Goal: Transaction & Acquisition: Purchase product/service

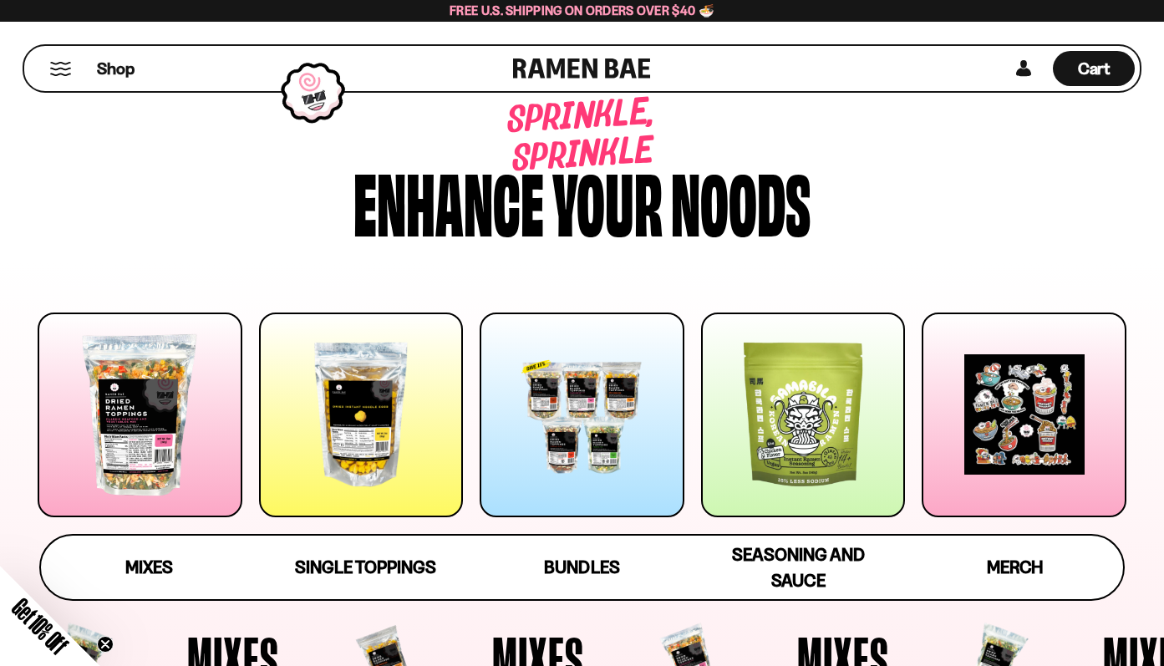
click at [39, 59] on div "Shop" at bounding box center [271, 68] width 484 height 45
click at [104, 447] on div at bounding box center [140, 414] width 205 height 205
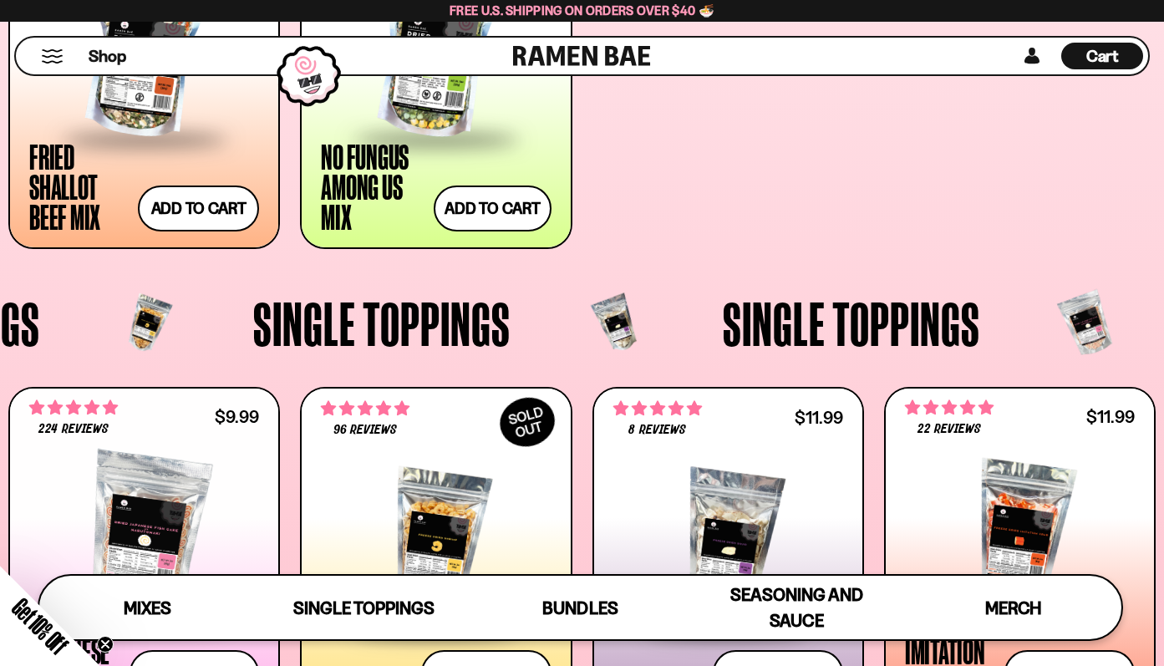
scroll to position [1035, 0]
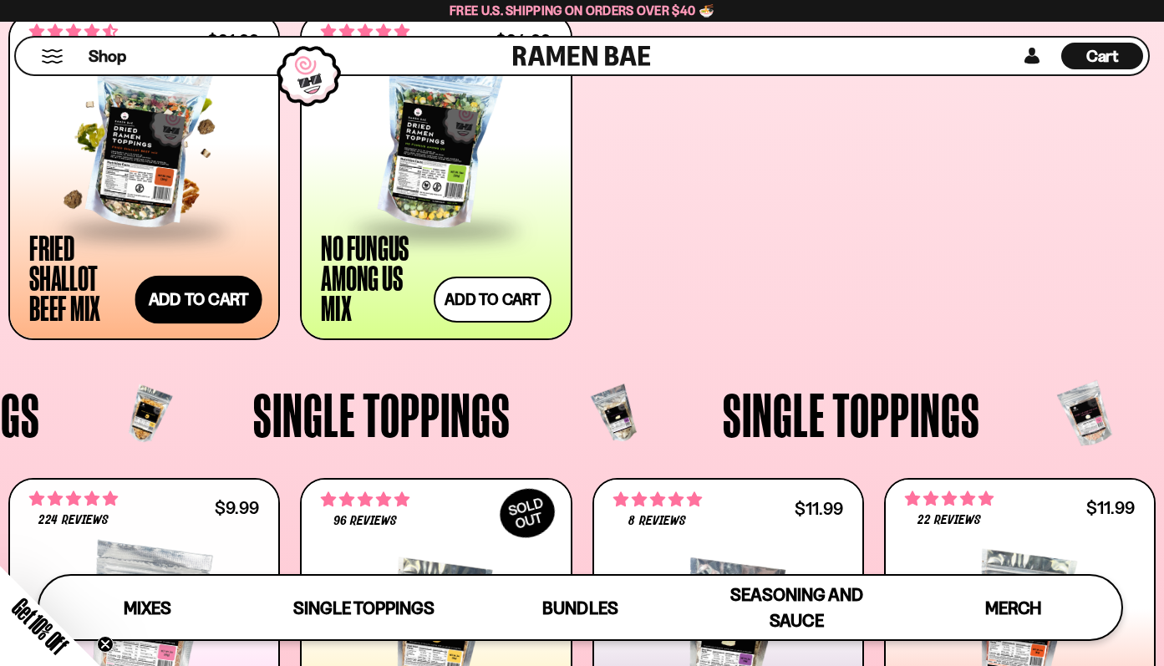
click at [212, 300] on button "Add to cart" at bounding box center [198, 299] width 127 height 48
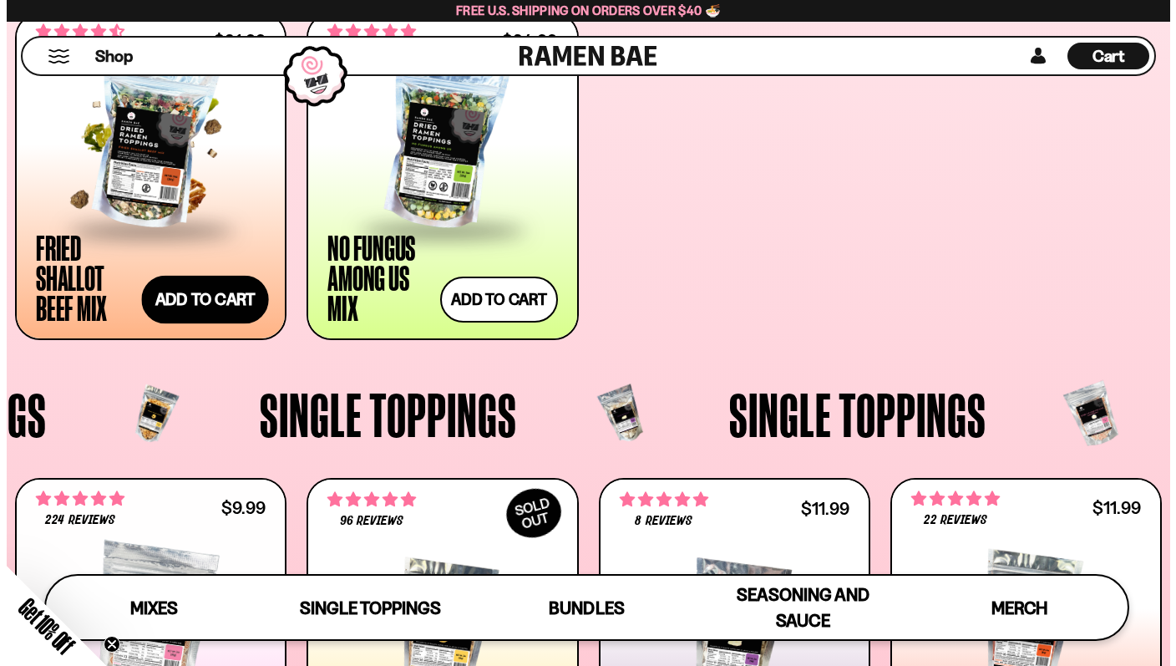
scroll to position [1042, 0]
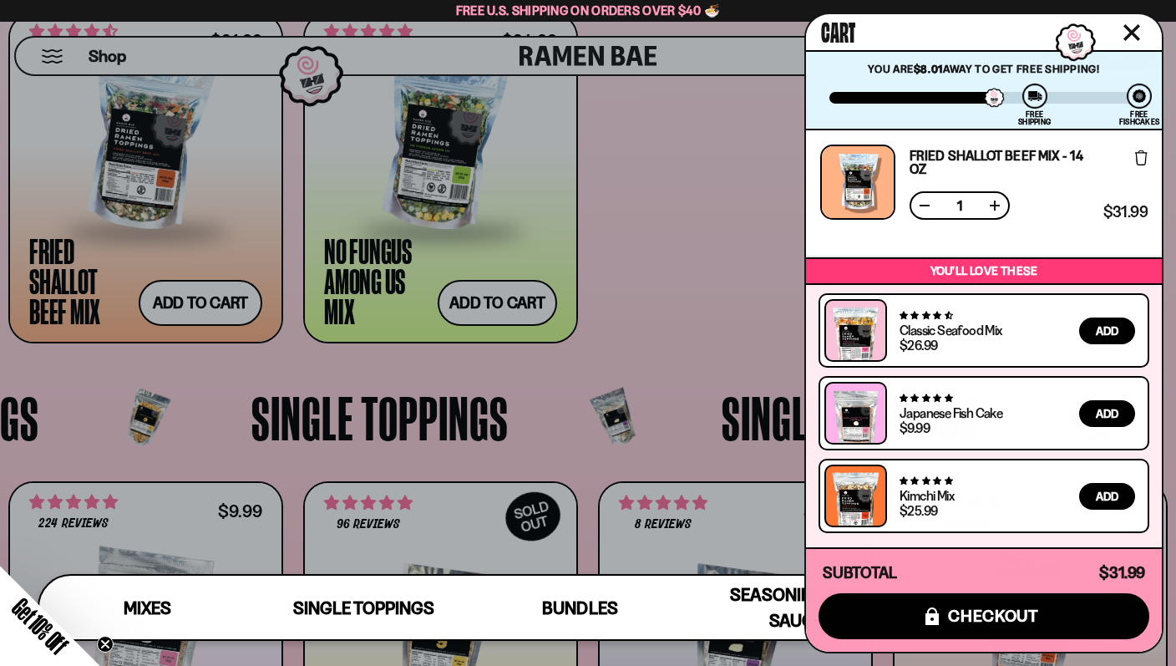
click at [1130, 36] on icon "Close cart" at bounding box center [1132, 32] width 15 height 15
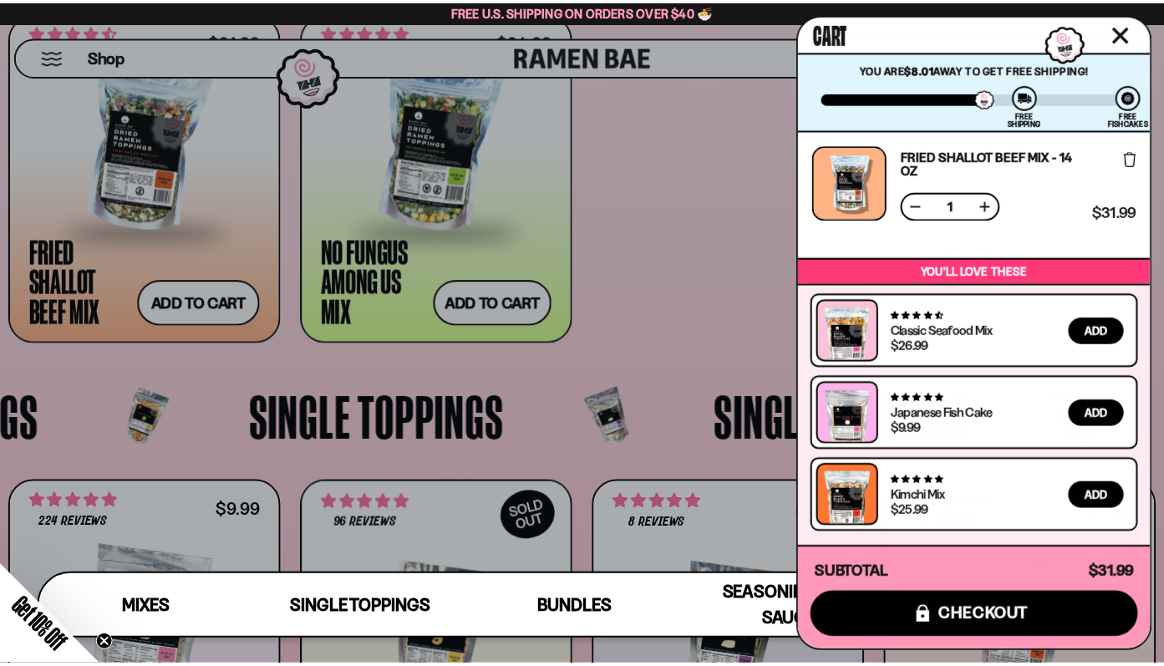
scroll to position [1036, 0]
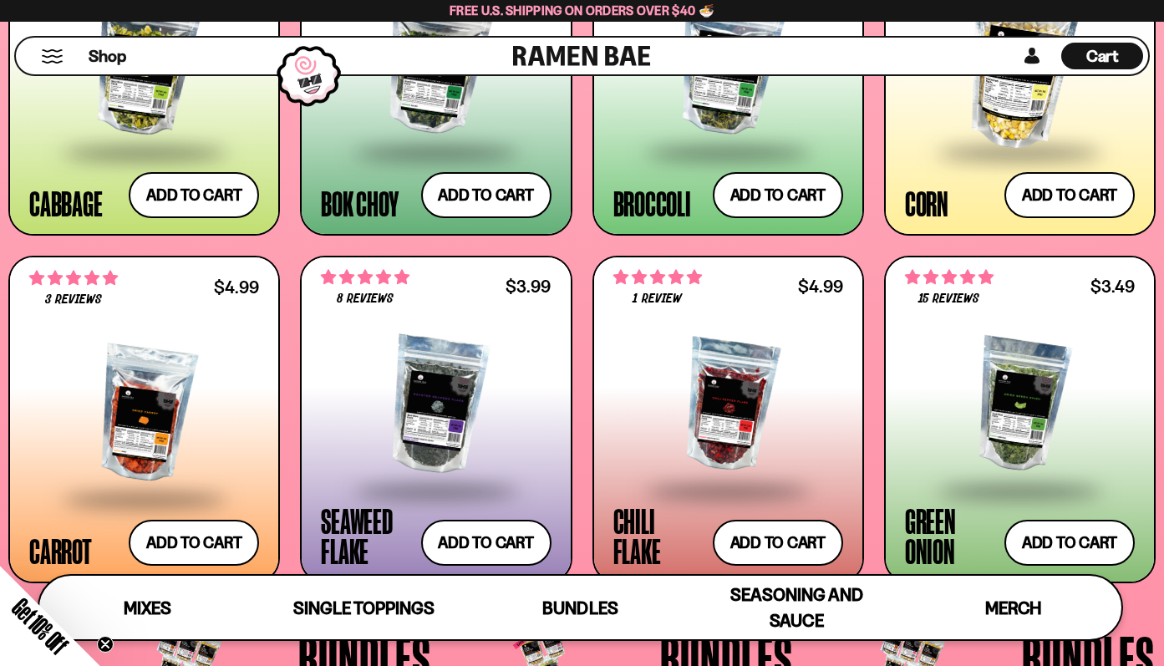
scroll to position [2641, 0]
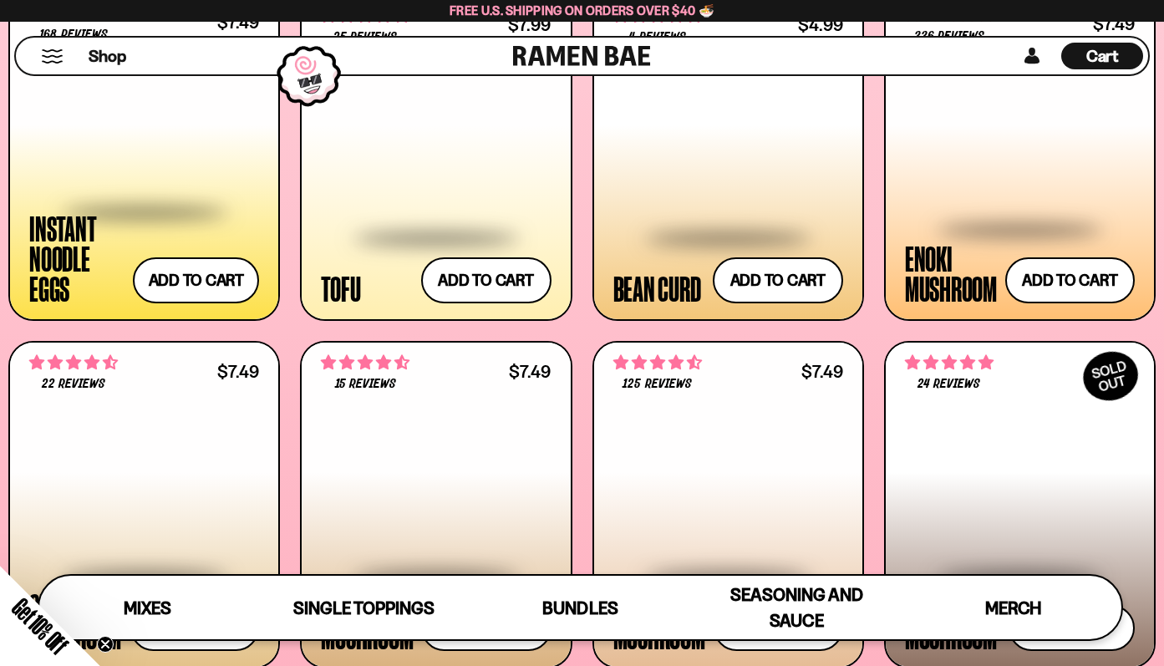
scroll to position [1704, 0]
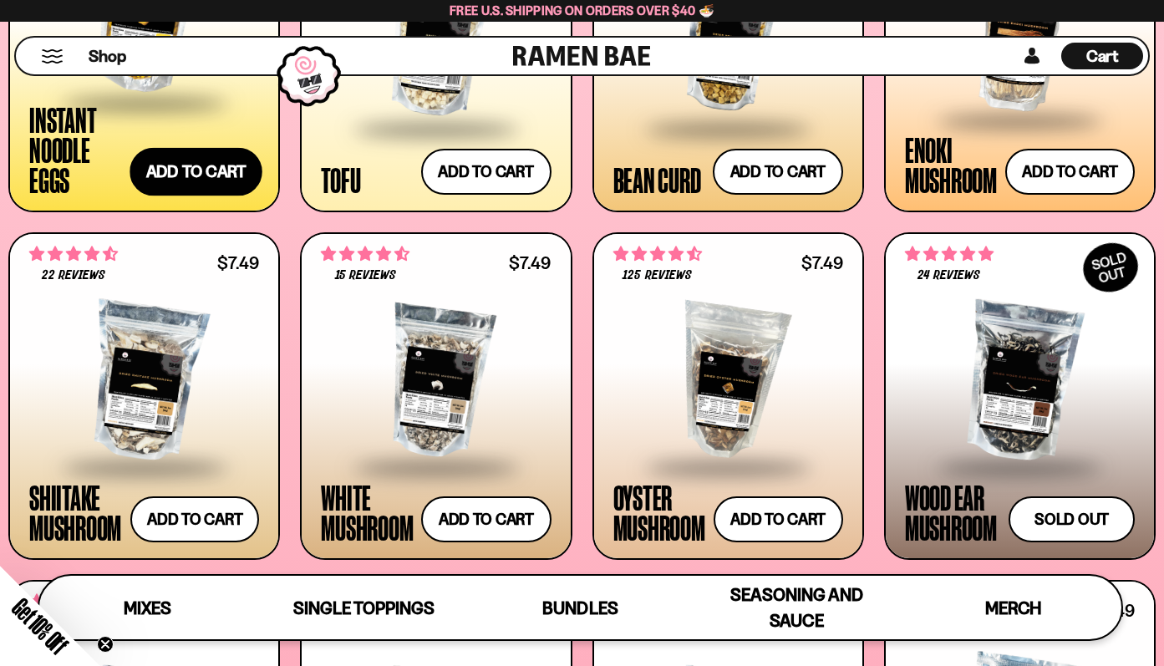
click at [226, 184] on button "Add to cart" at bounding box center [195, 172] width 133 height 48
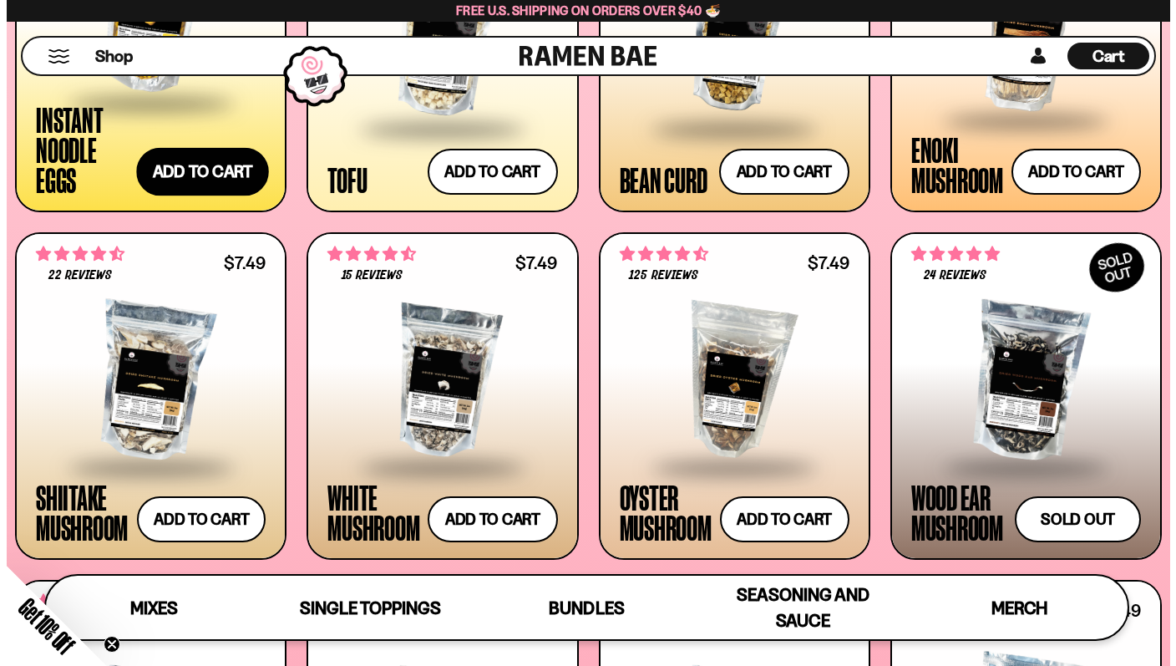
scroll to position [172, 0]
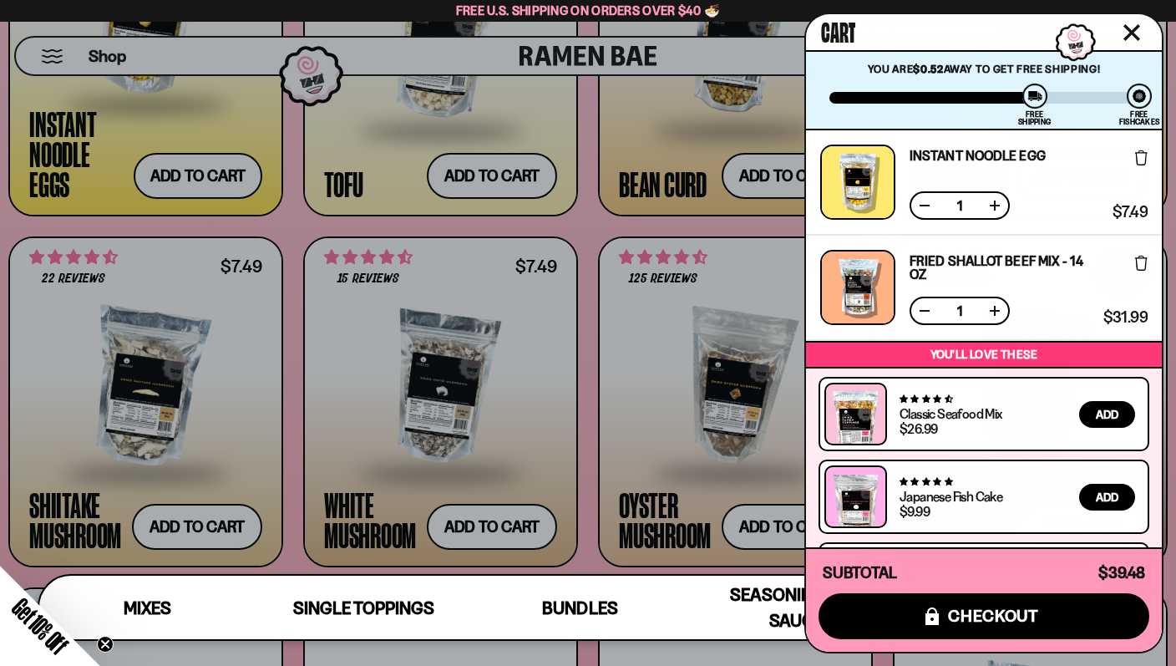
click at [1131, 26] on icon "Close cart" at bounding box center [1132, 32] width 17 height 17
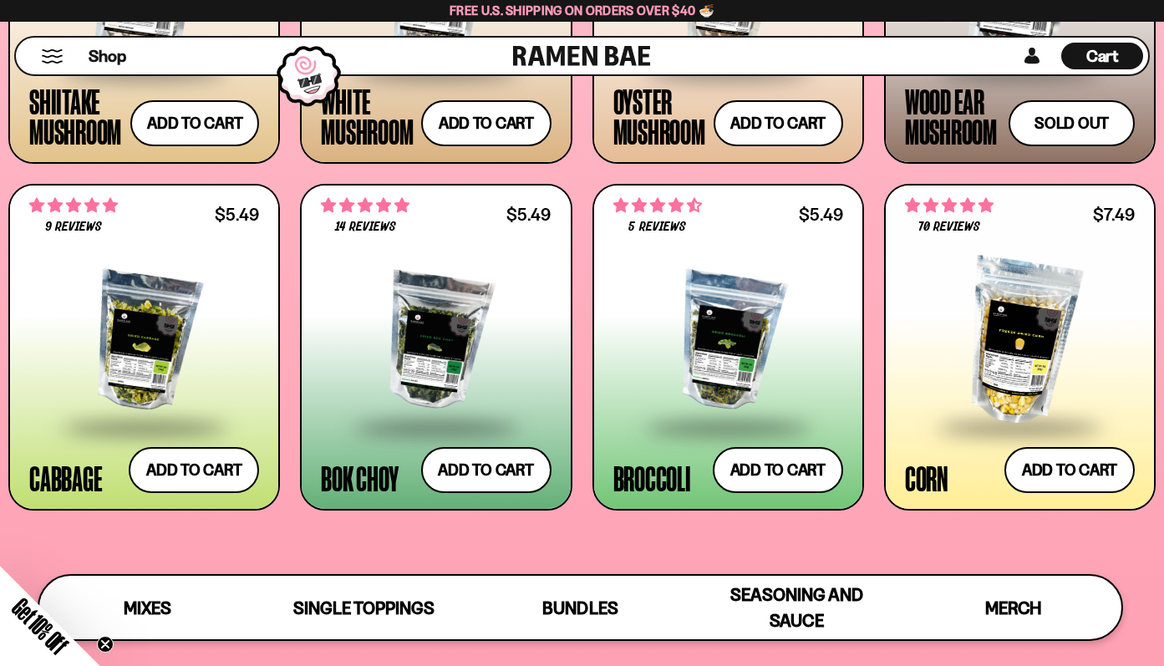
scroll to position [2282, 0]
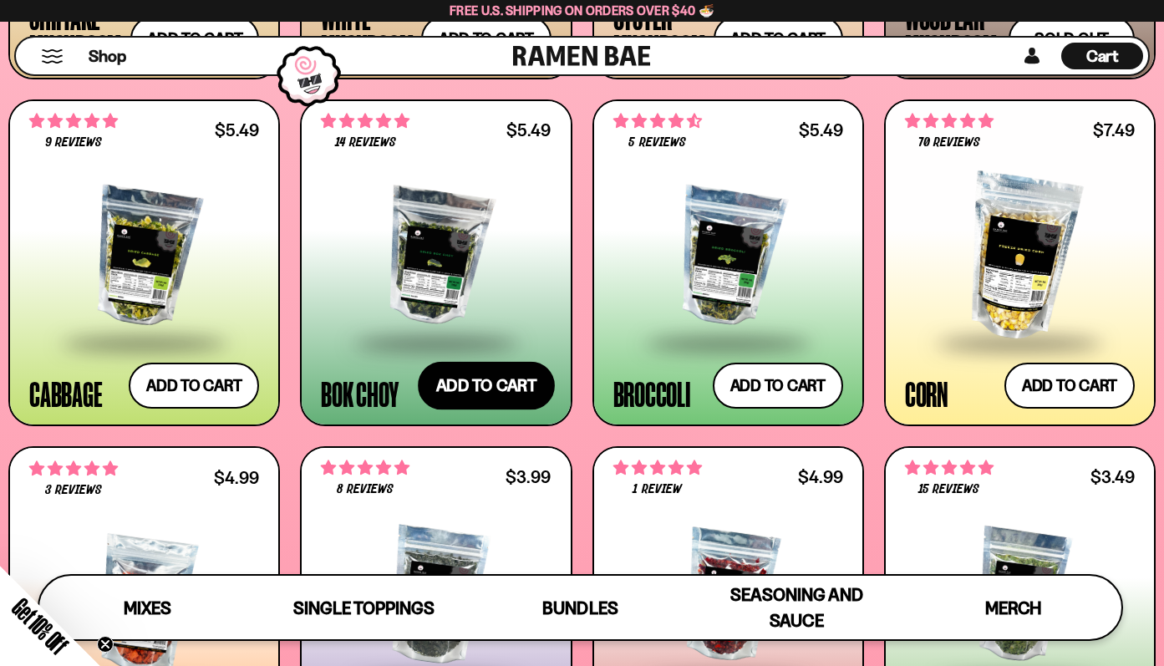
click at [492, 383] on button "Add to cart" at bounding box center [486, 386] width 137 height 48
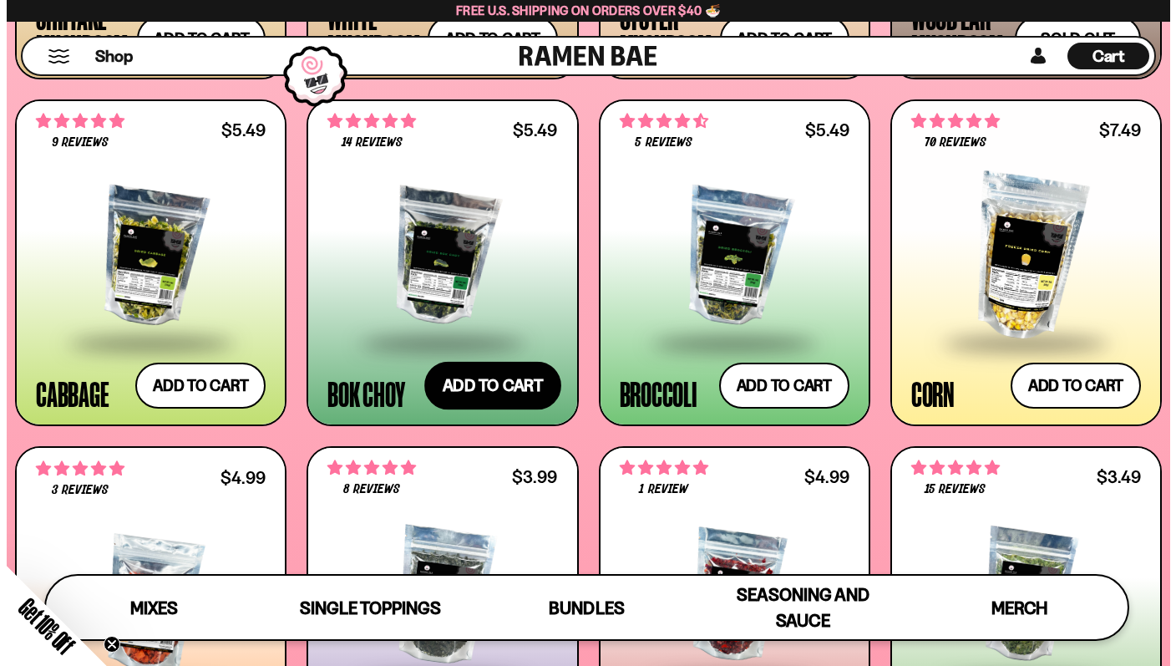
scroll to position [172, 0]
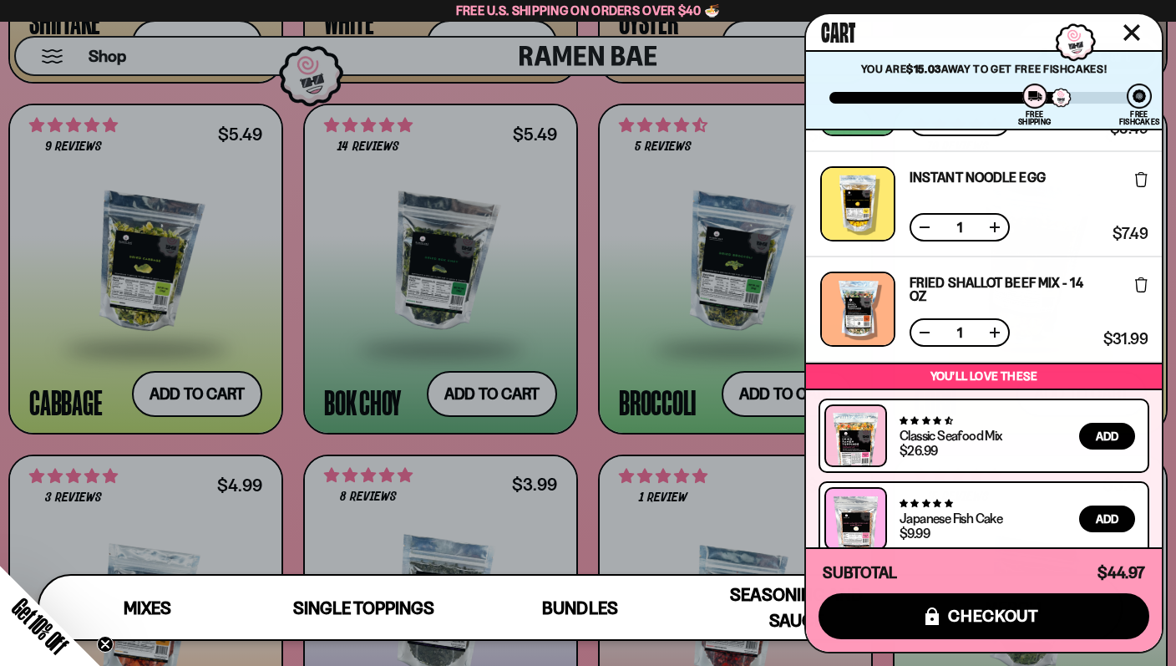
click at [1129, 32] on icon "Close cart" at bounding box center [1132, 32] width 17 height 17
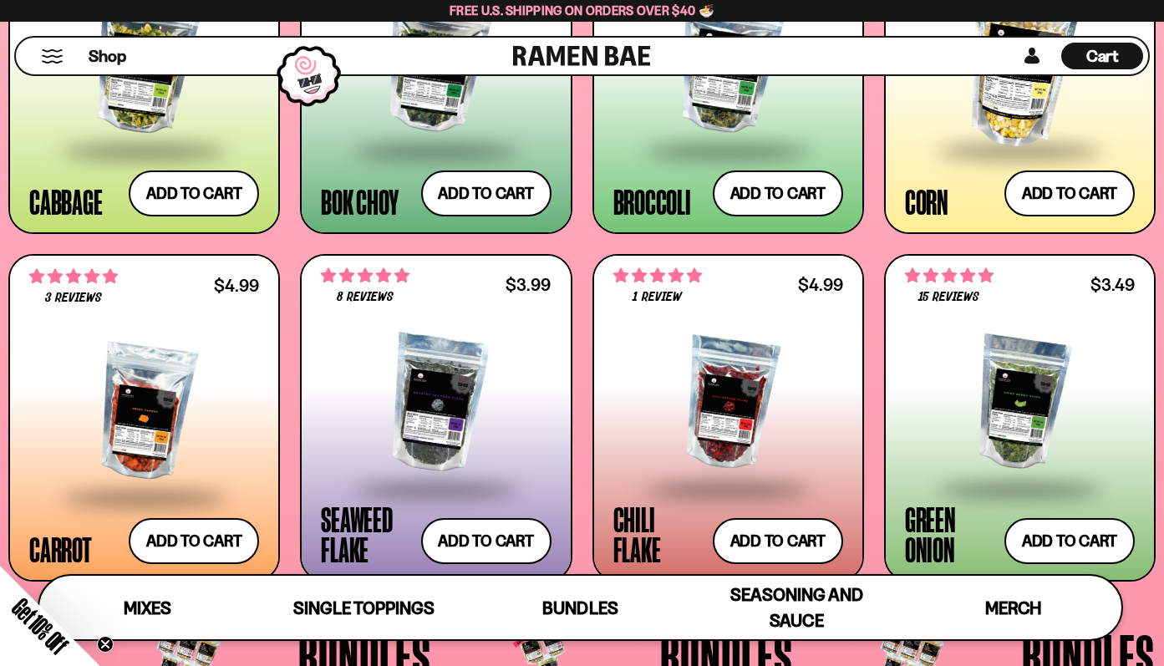
scroll to position [2480, 0]
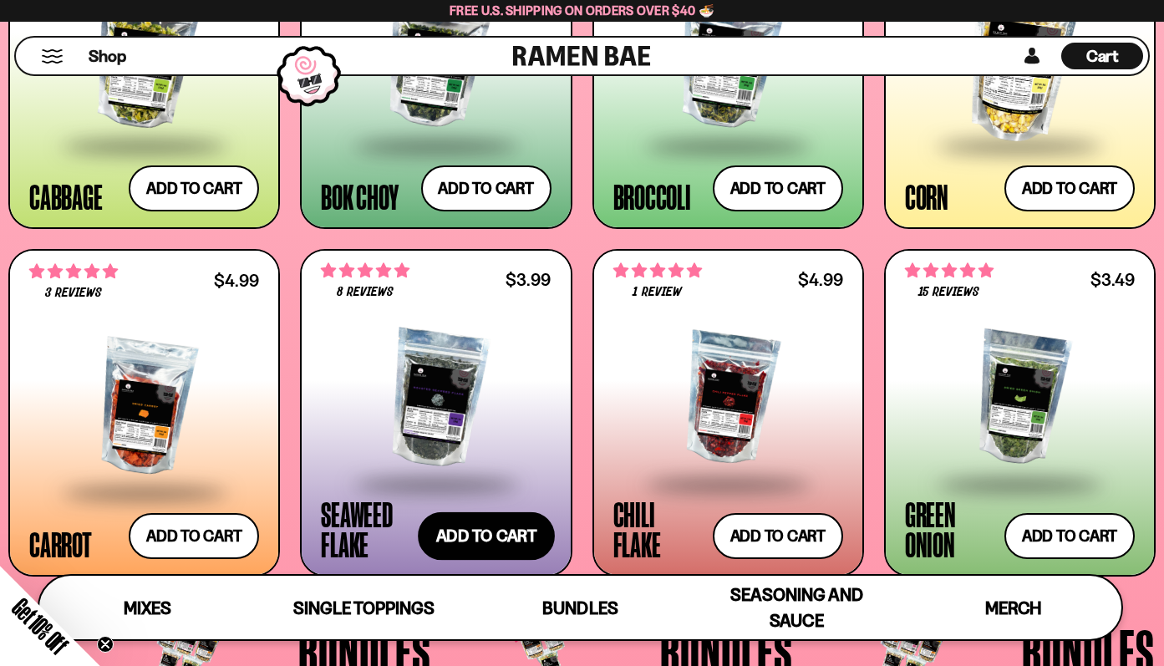
click at [464, 531] on button "Add to cart" at bounding box center [486, 536] width 137 height 48
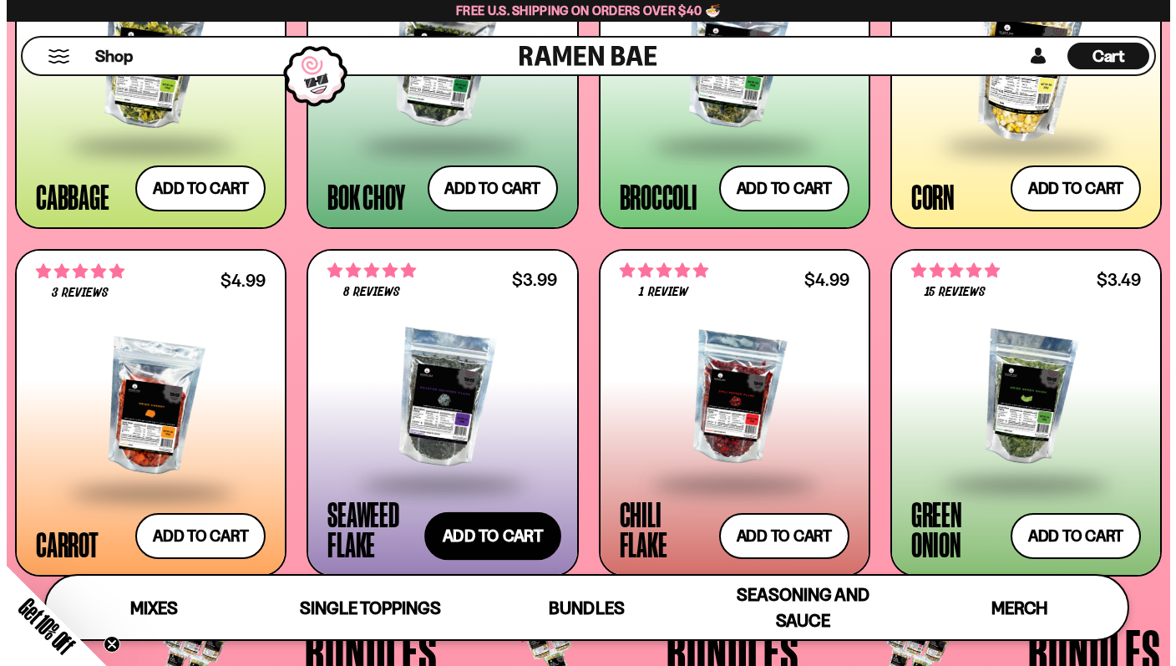
scroll to position [172, 0]
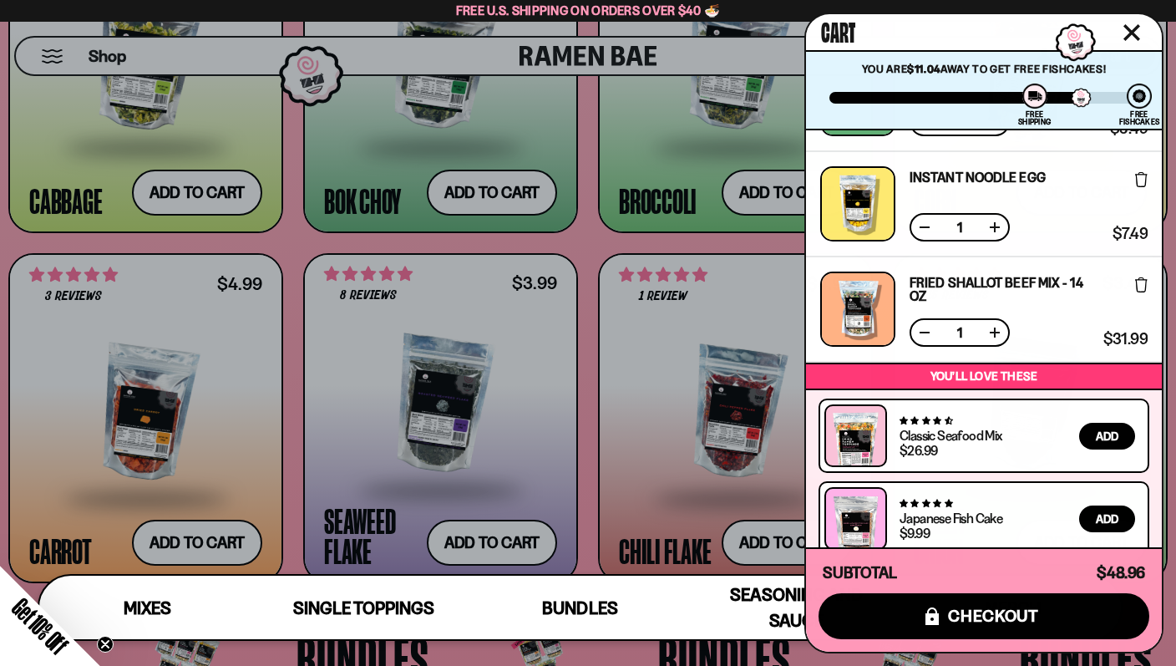
click at [553, 460] on div at bounding box center [588, 333] width 1176 height 666
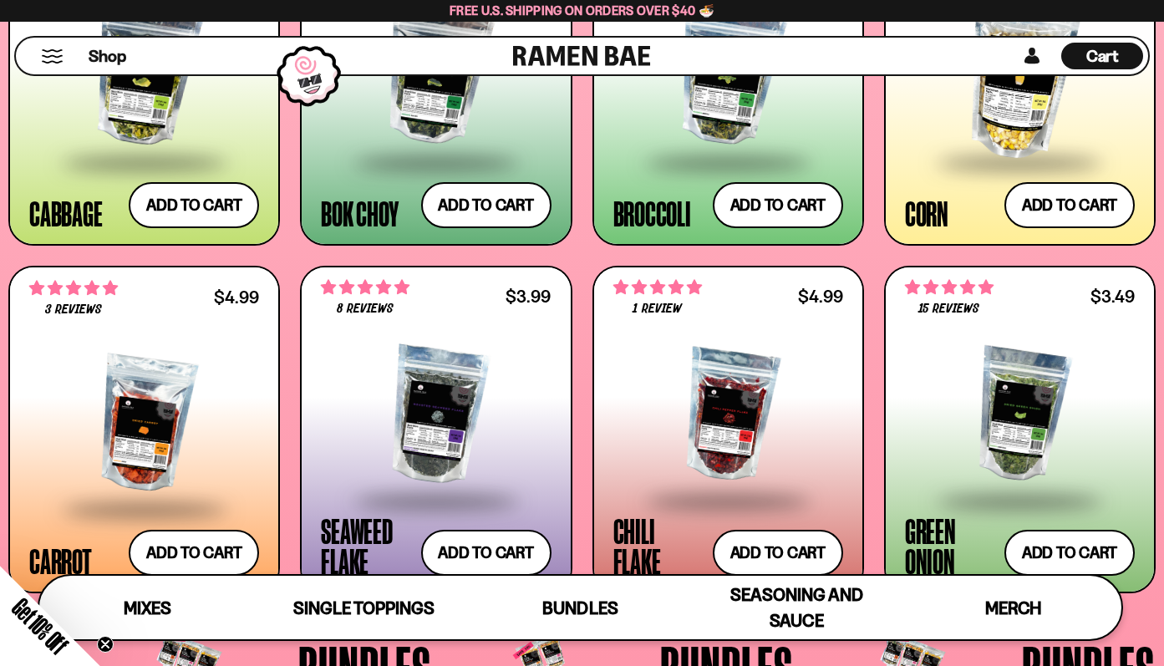
scroll to position [0, 0]
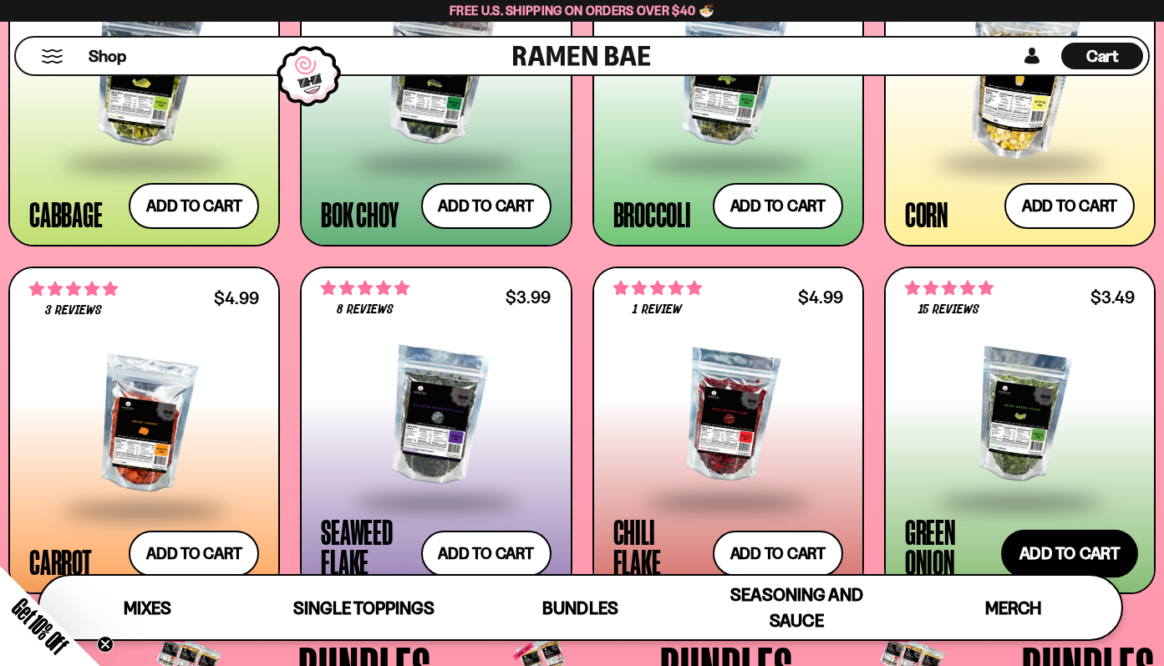
click at [1070, 553] on button "Add to cart" at bounding box center [1069, 554] width 137 height 48
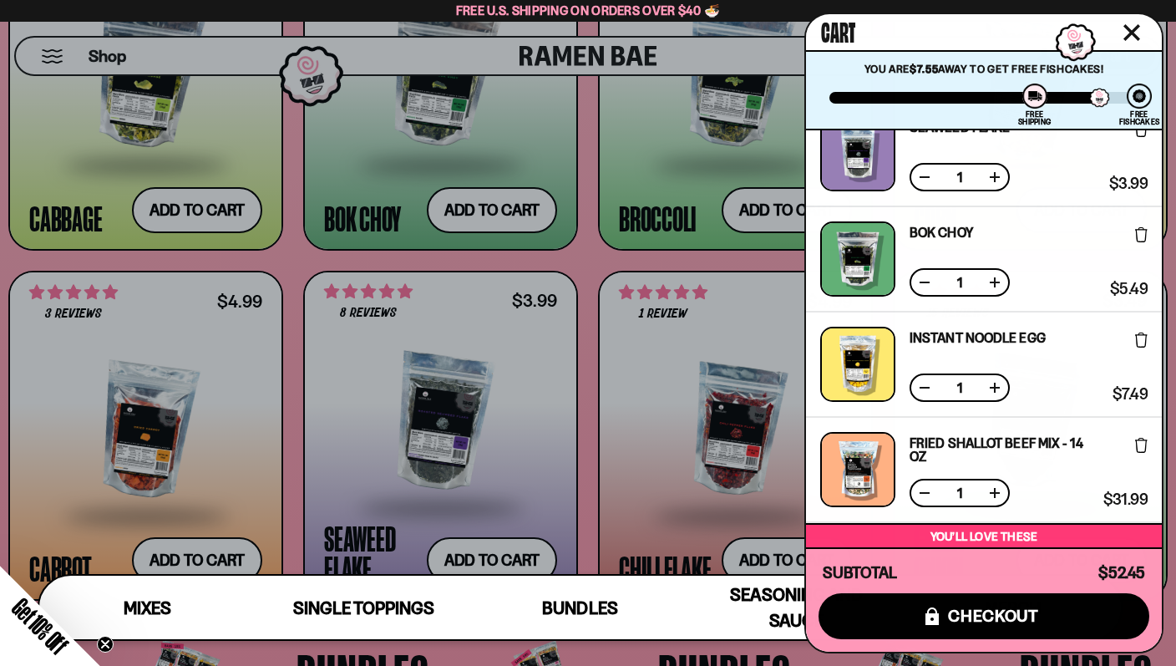
click at [1131, 25] on icon "Close cart" at bounding box center [1132, 32] width 17 height 17
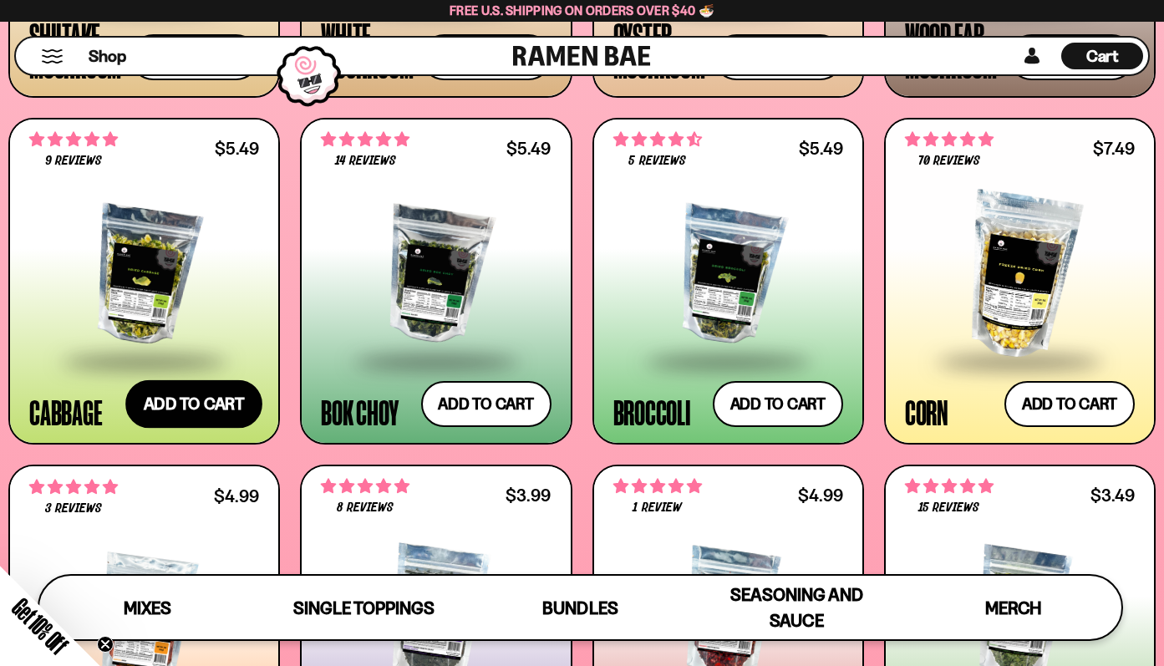
click at [198, 414] on button "Add to cart" at bounding box center [193, 404] width 137 height 48
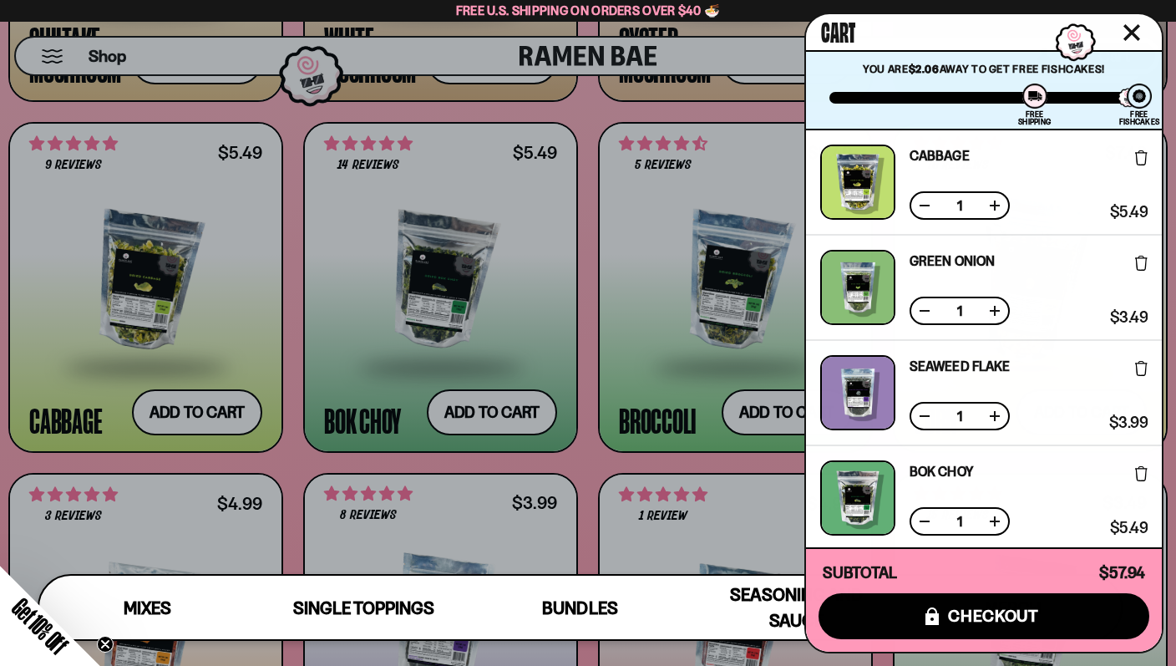
click at [1129, 27] on icon "Close cart" at bounding box center [1132, 32] width 15 height 15
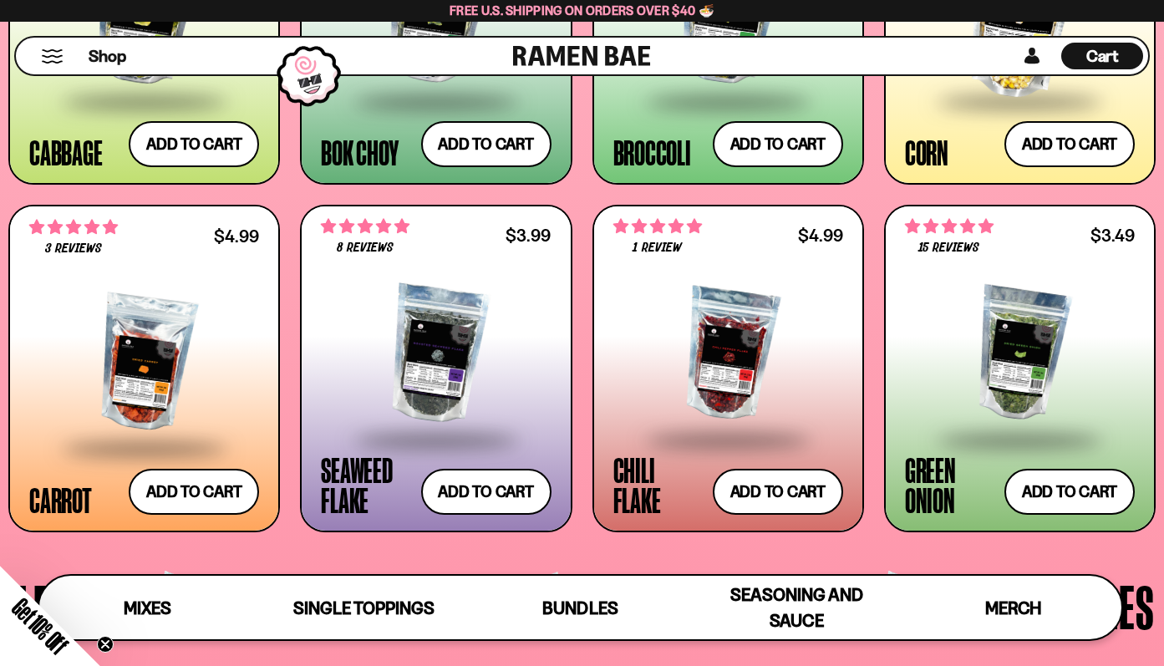
click at [759, 358] on div at bounding box center [728, 354] width 230 height 167
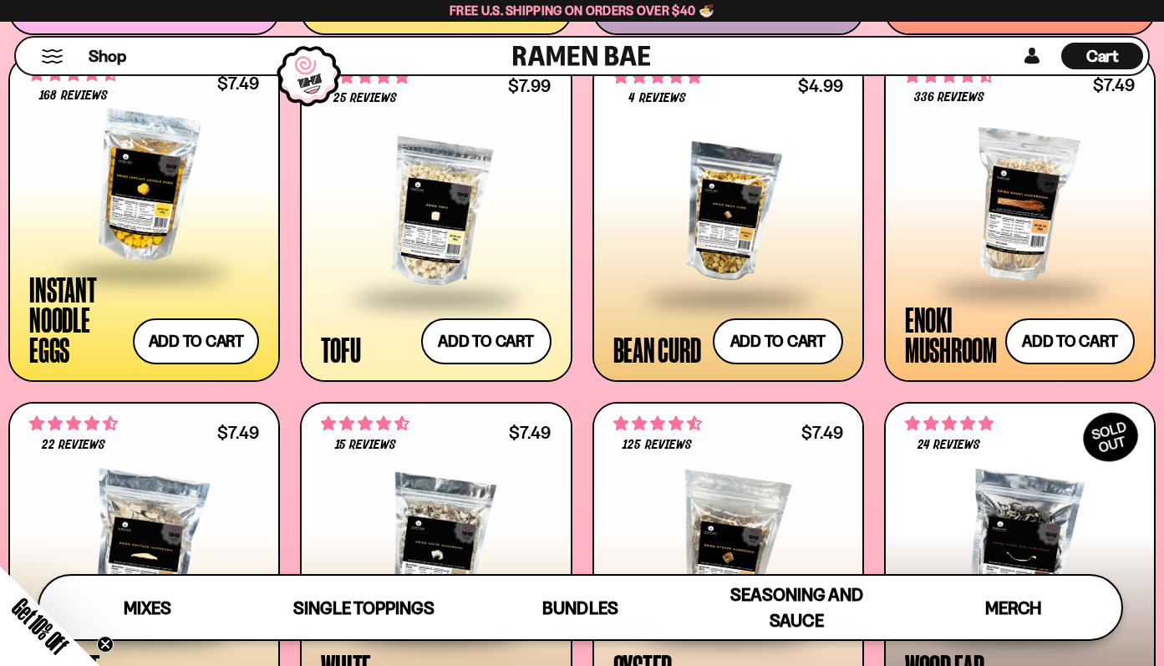
scroll to position [1737, 0]
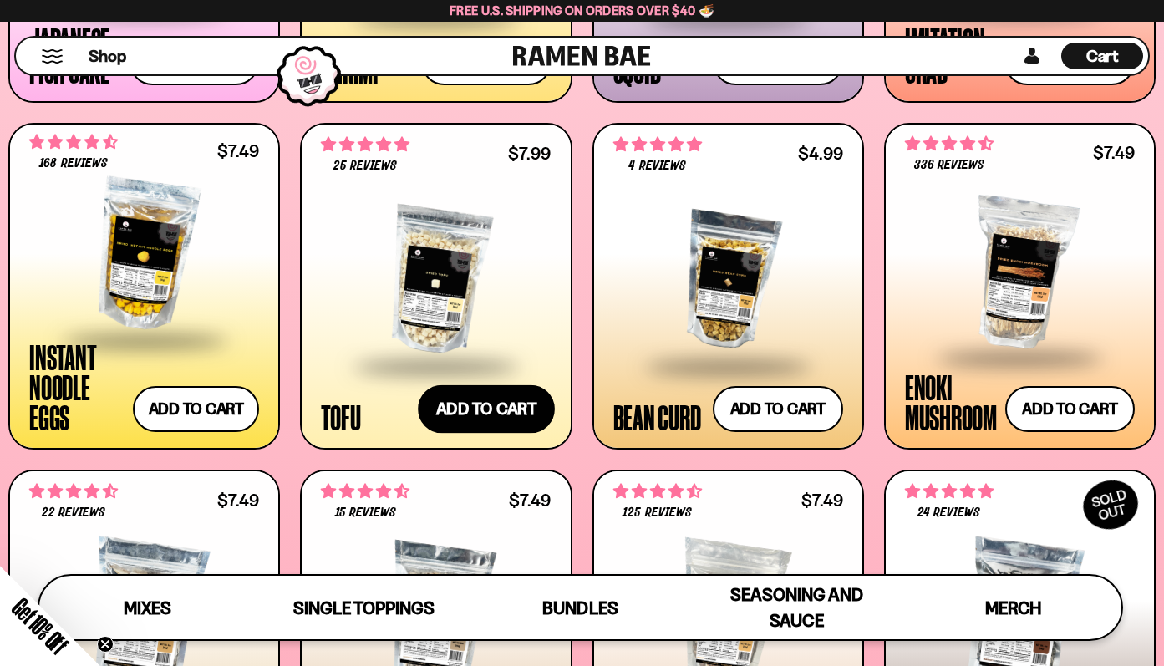
click at [510, 411] on button "Add to cart" at bounding box center [486, 409] width 137 height 48
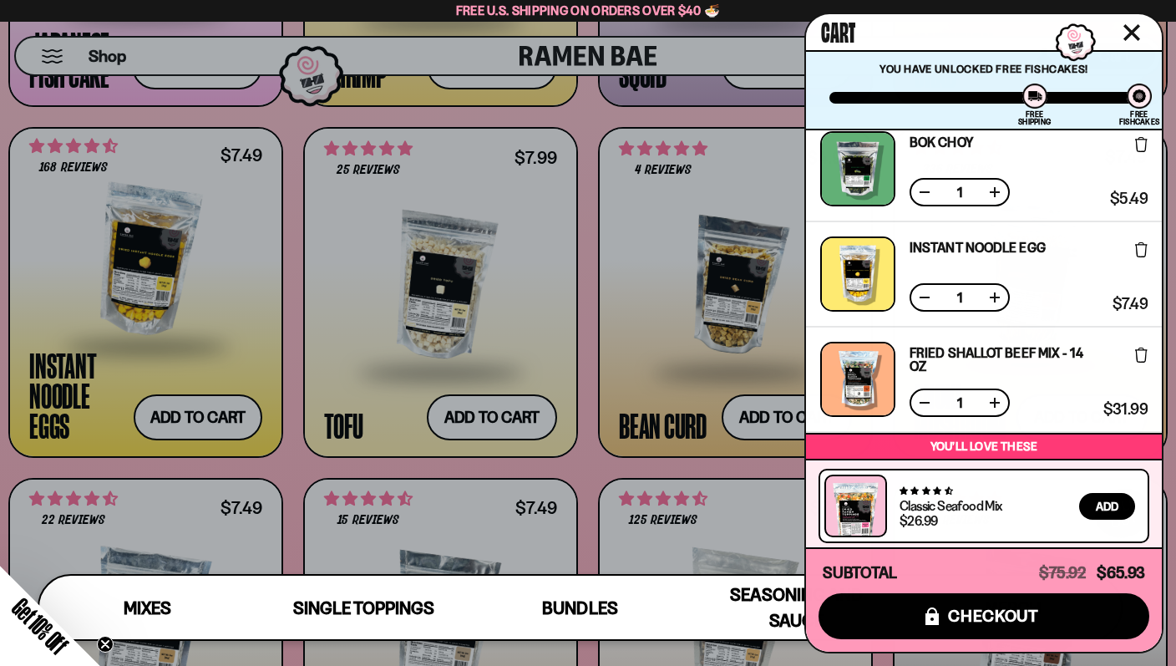
scroll to position [715, 0]
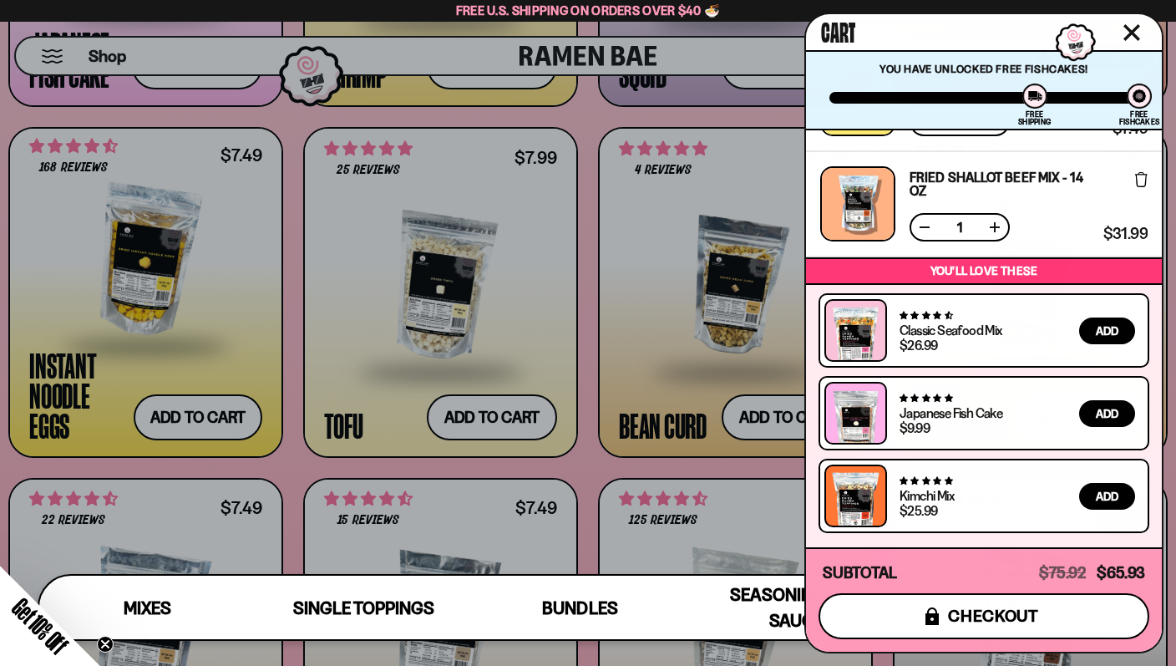
click at [954, 623] on span "checkout" at bounding box center [993, 616] width 91 height 18
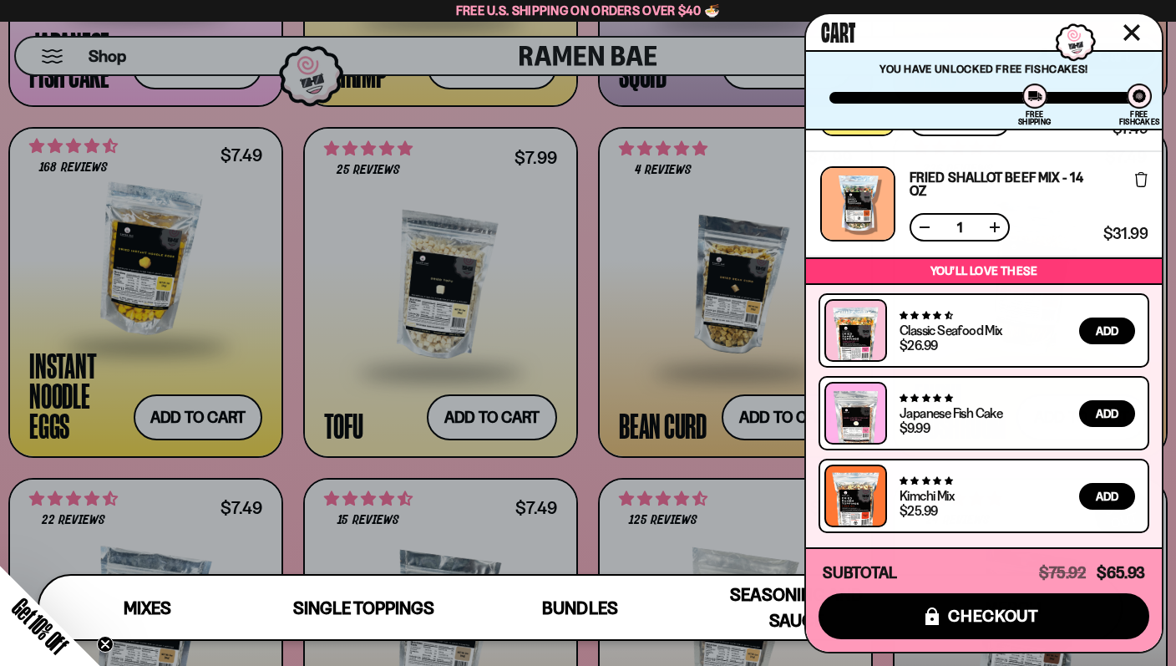
click at [266, 161] on div at bounding box center [588, 333] width 1176 height 666
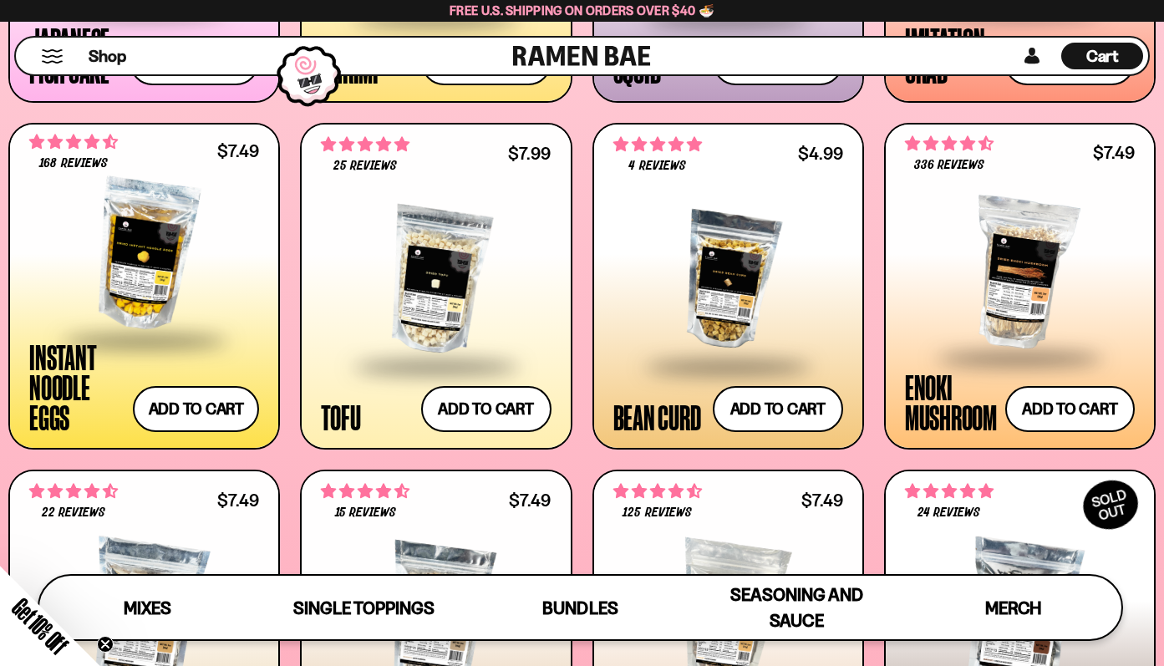
click at [43, 59] on button "Mobile Menu Trigger" at bounding box center [52, 56] width 23 height 14
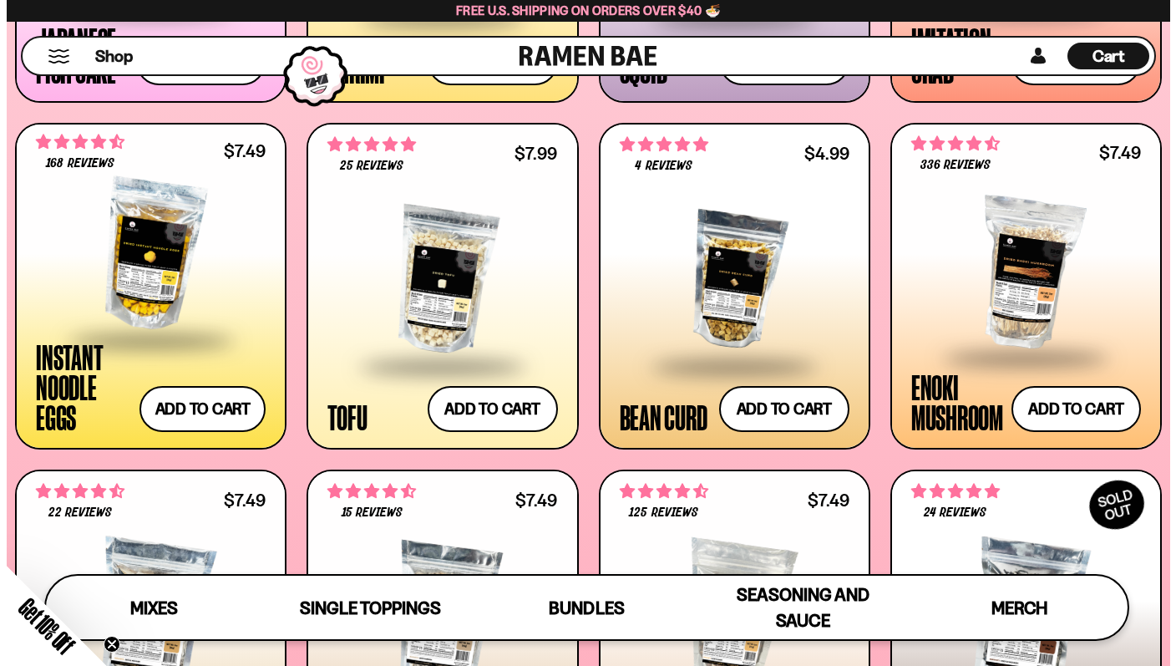
scroll to position [1747, 0]
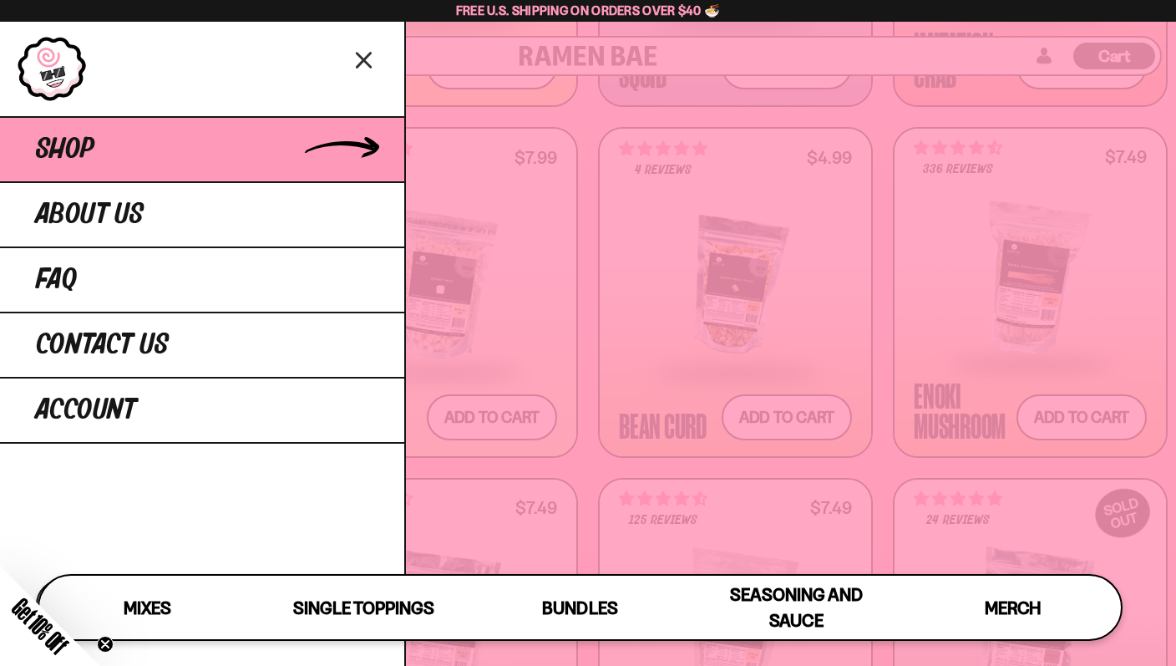
click at [68, 150] on span "Shop" at bounding box center [65, 150] width 58 height 30
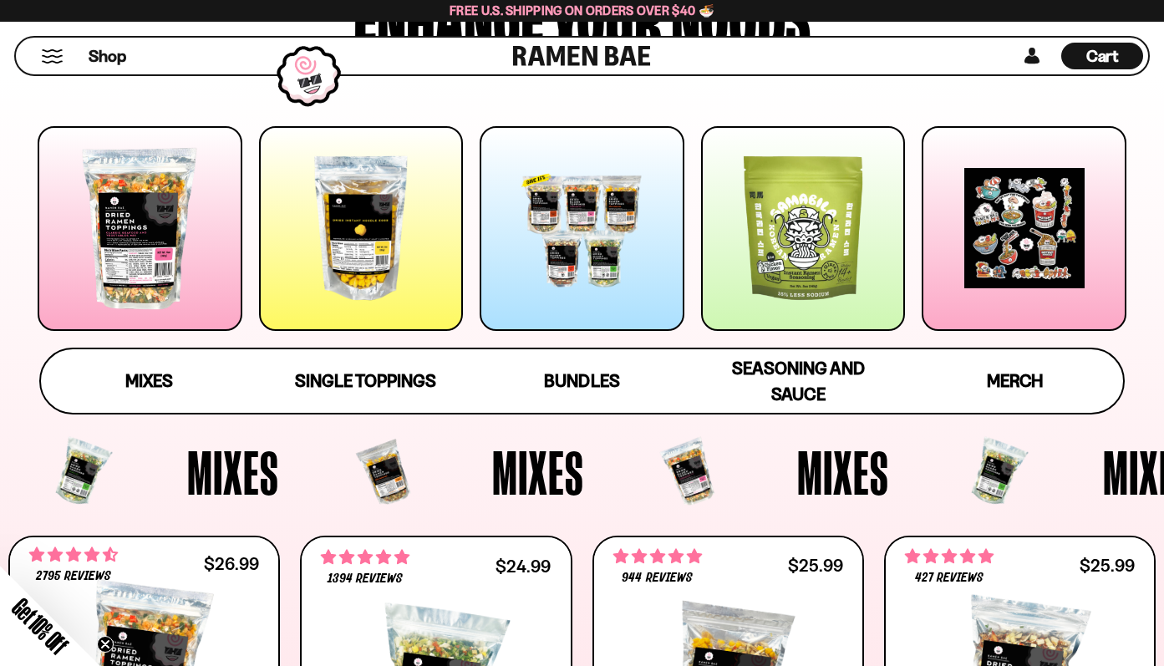
scroll to position [192, 0]
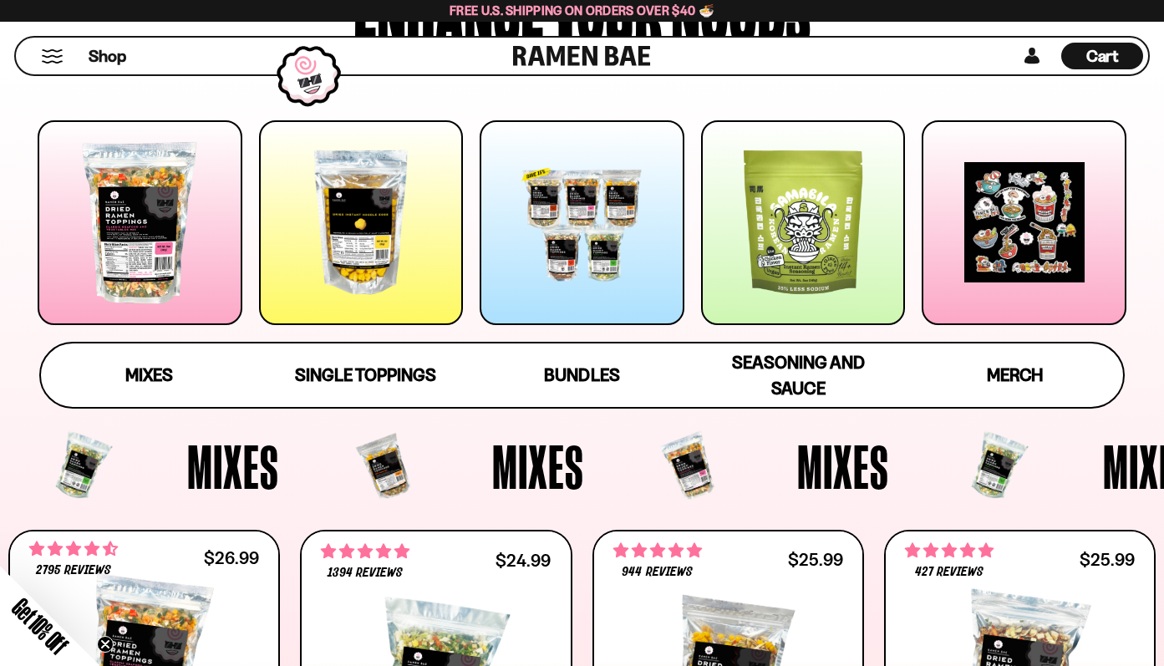
click at [798, 206] on div at bounding box center [803, 222] width 205 height 205
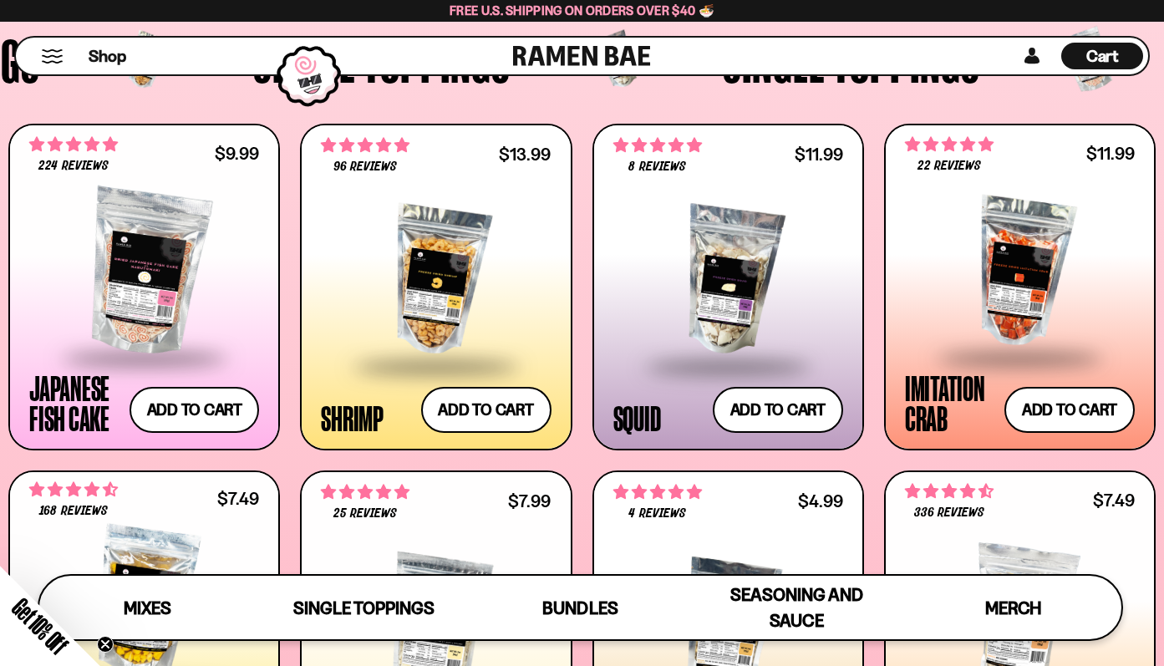
scroll to position [1202, 0]
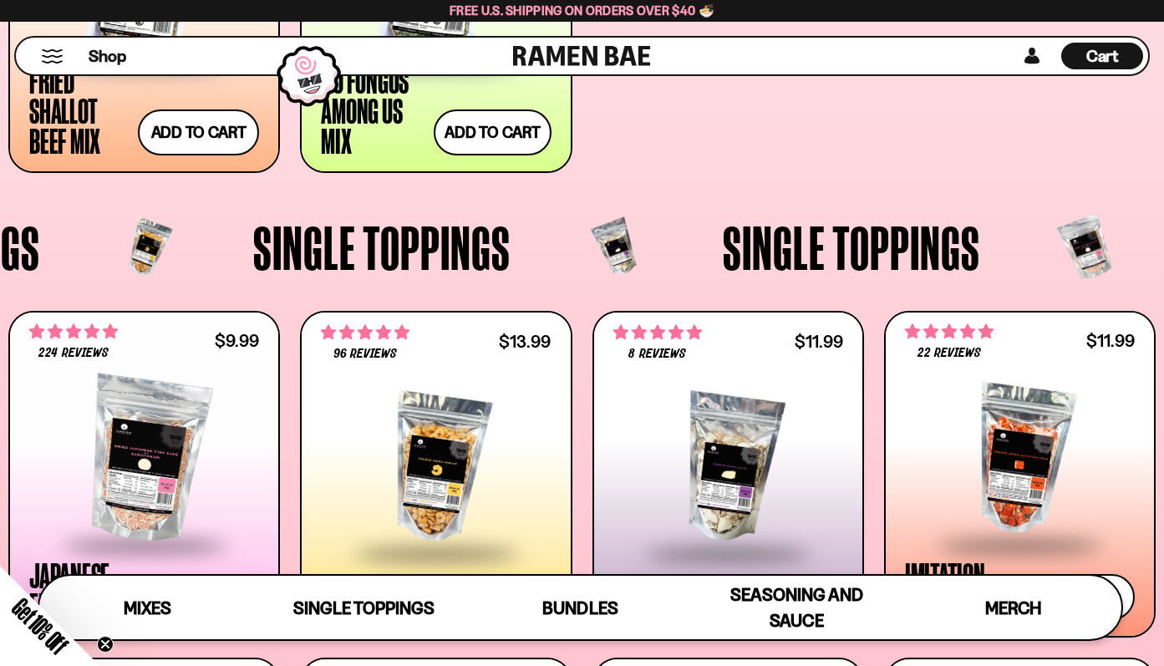
click at [1099, 43] on div "Cart D0381C2F-513E-4F90-8A41-6F0A75DCBAAA" at bounding box center [1102, 56] width 82 height 27
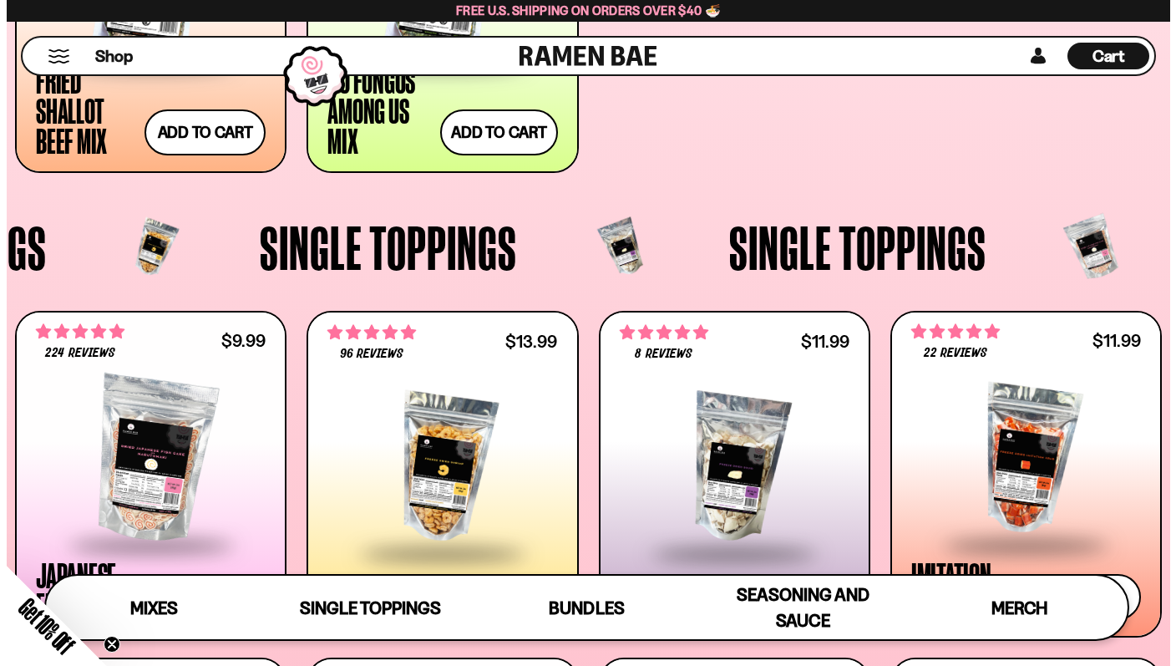
scroll to position [1209, 0]
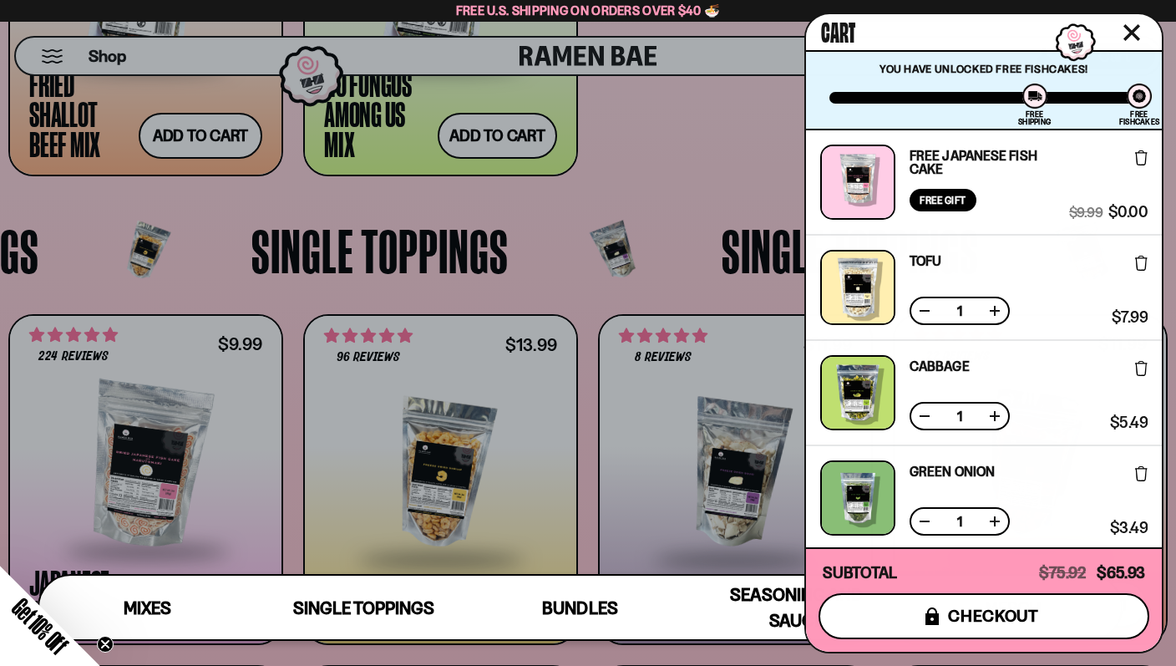
click at [947, 612] on button "icons8-lock checkout" at bounding box center [984, 616] width 331 height 46
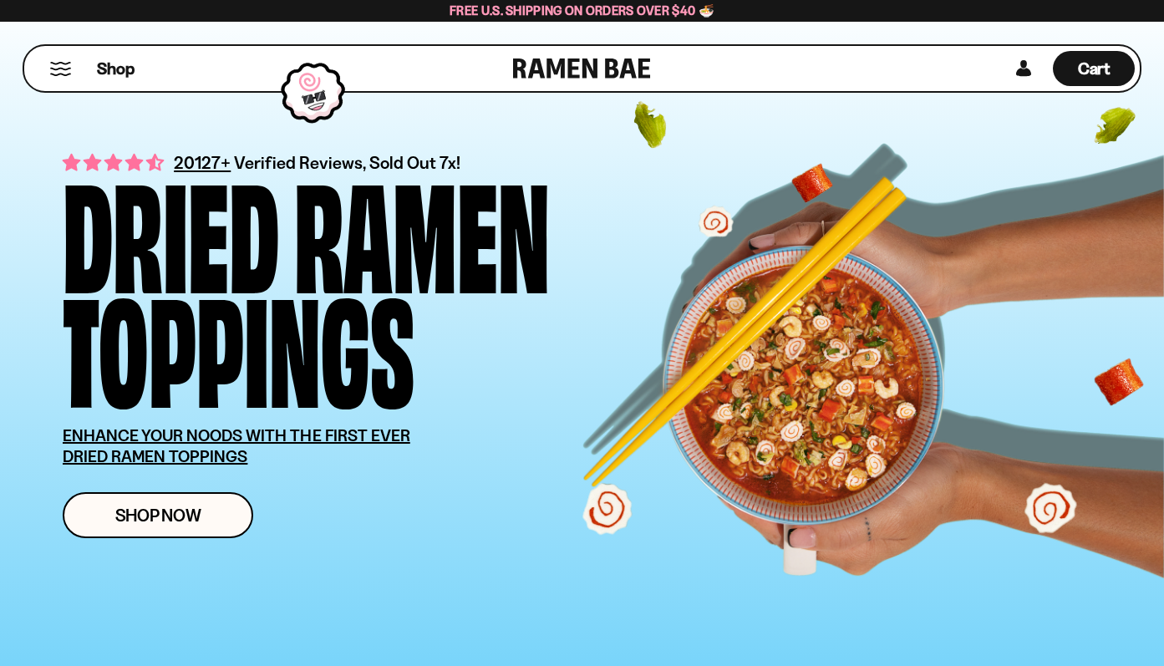
click at [63, 70] on button "Mobile Menu Trigger" at bounding box center [60, 69] width 23 height 14
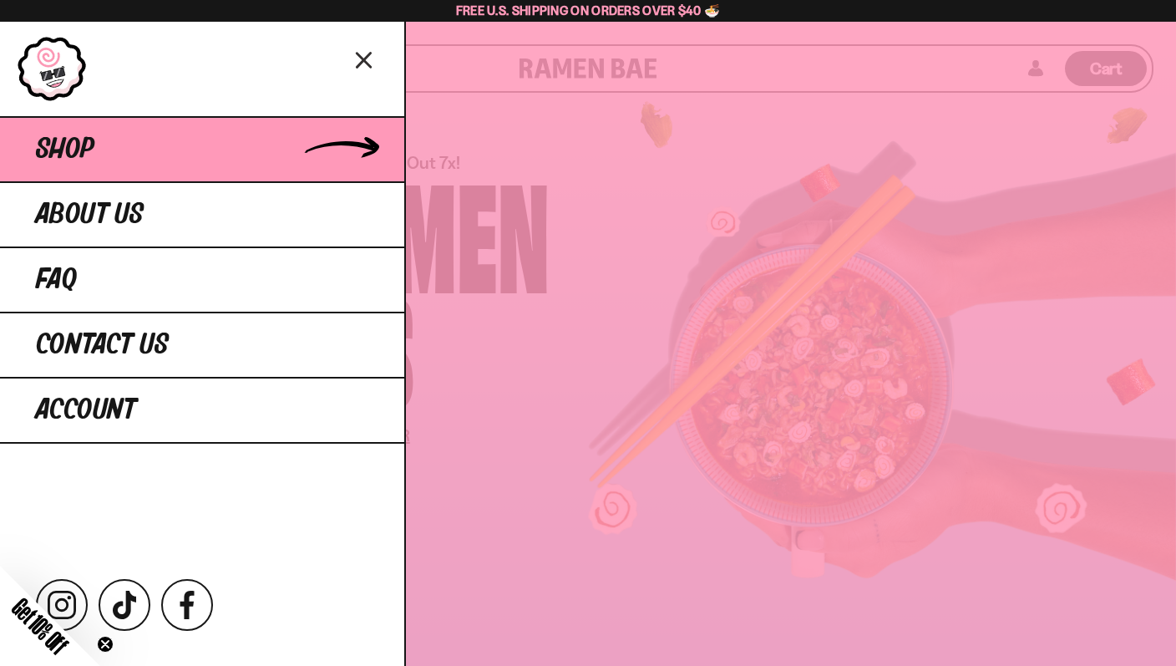
click at [76, 143] on span "Shop" at bounding box center [65, 150] width 58 height 30
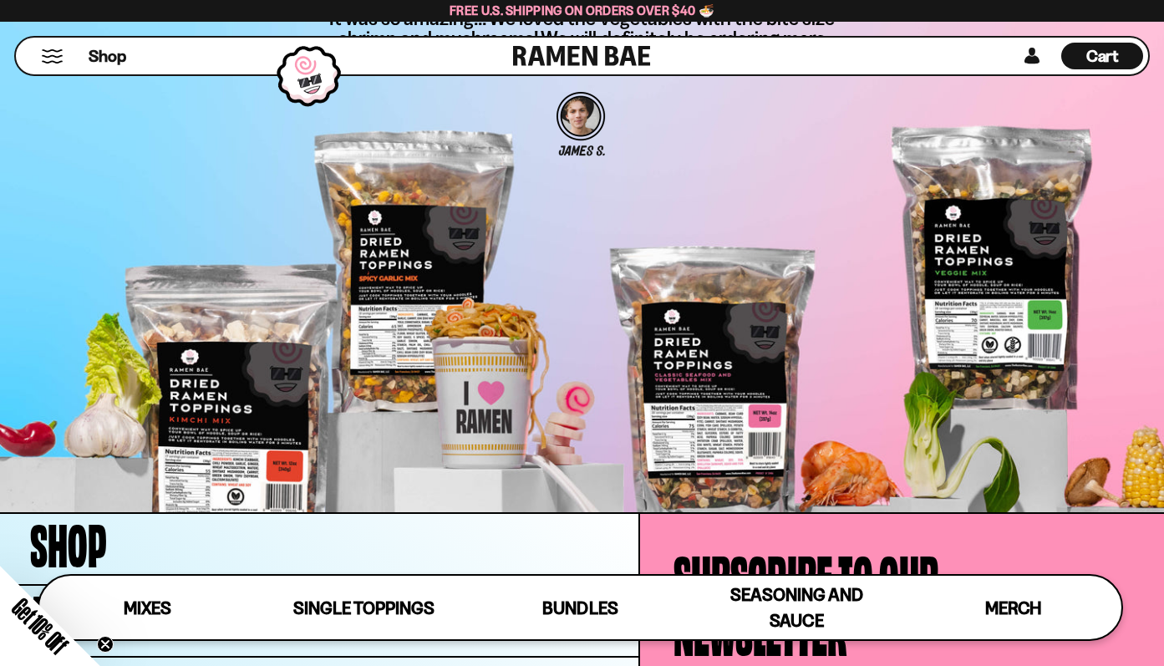
scroll to position [5161, 0]
